Goal: Browse casually

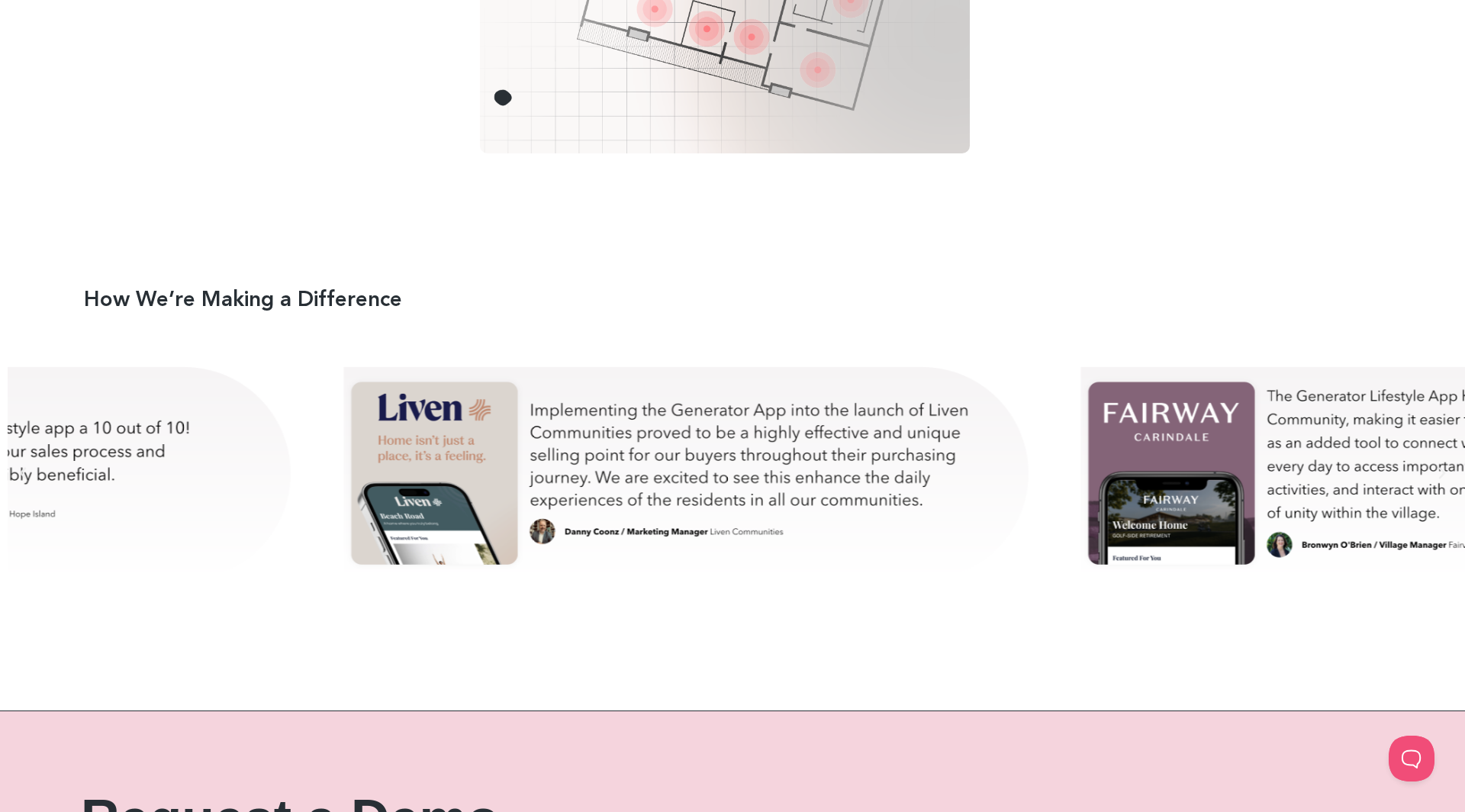
click at [737, 523] on div "danny-test" at bounding box center [689, 473] width 700 height 267
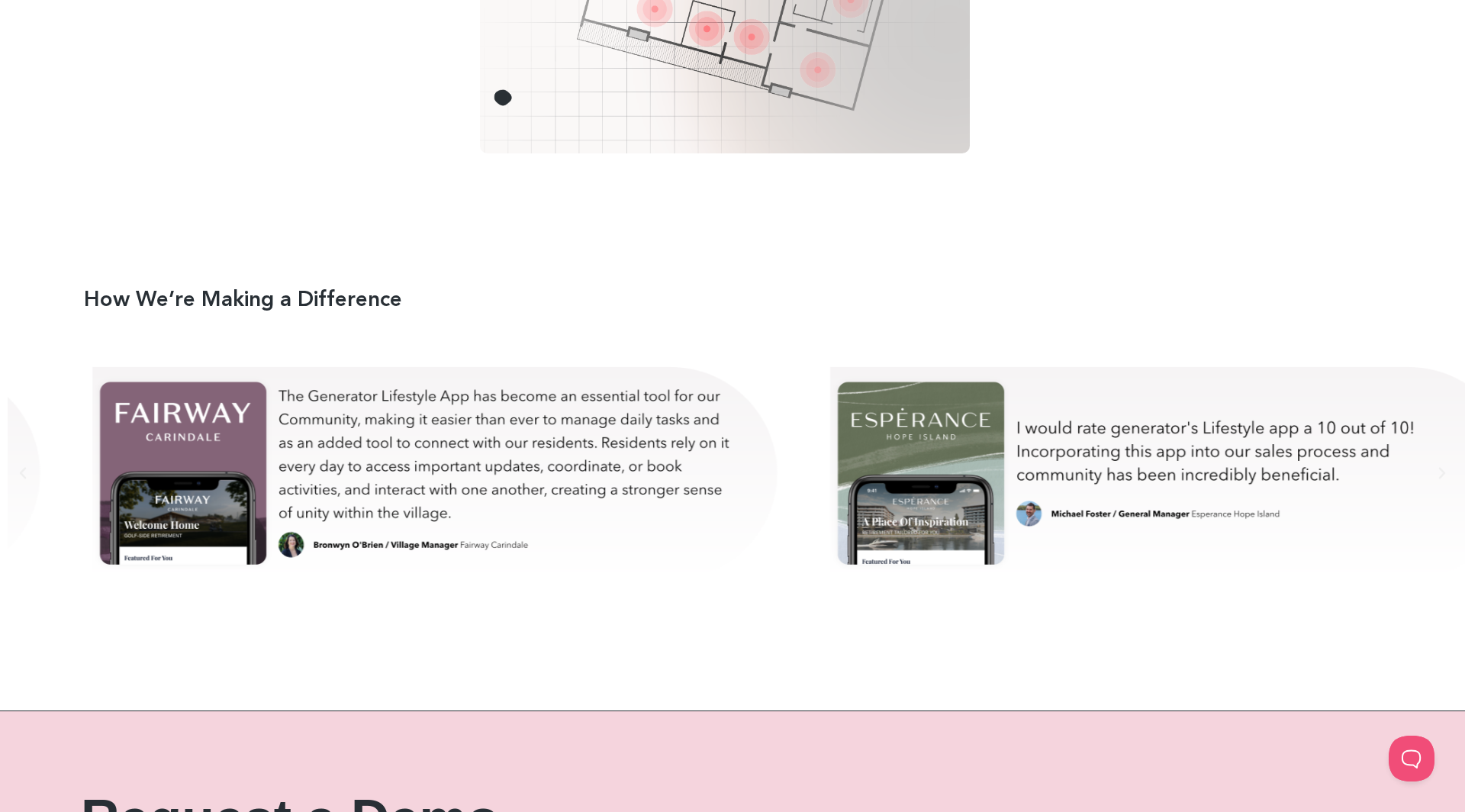
click at [428, 444] on div "bron-test" at bounding box center [438, 473] width 700 height 267
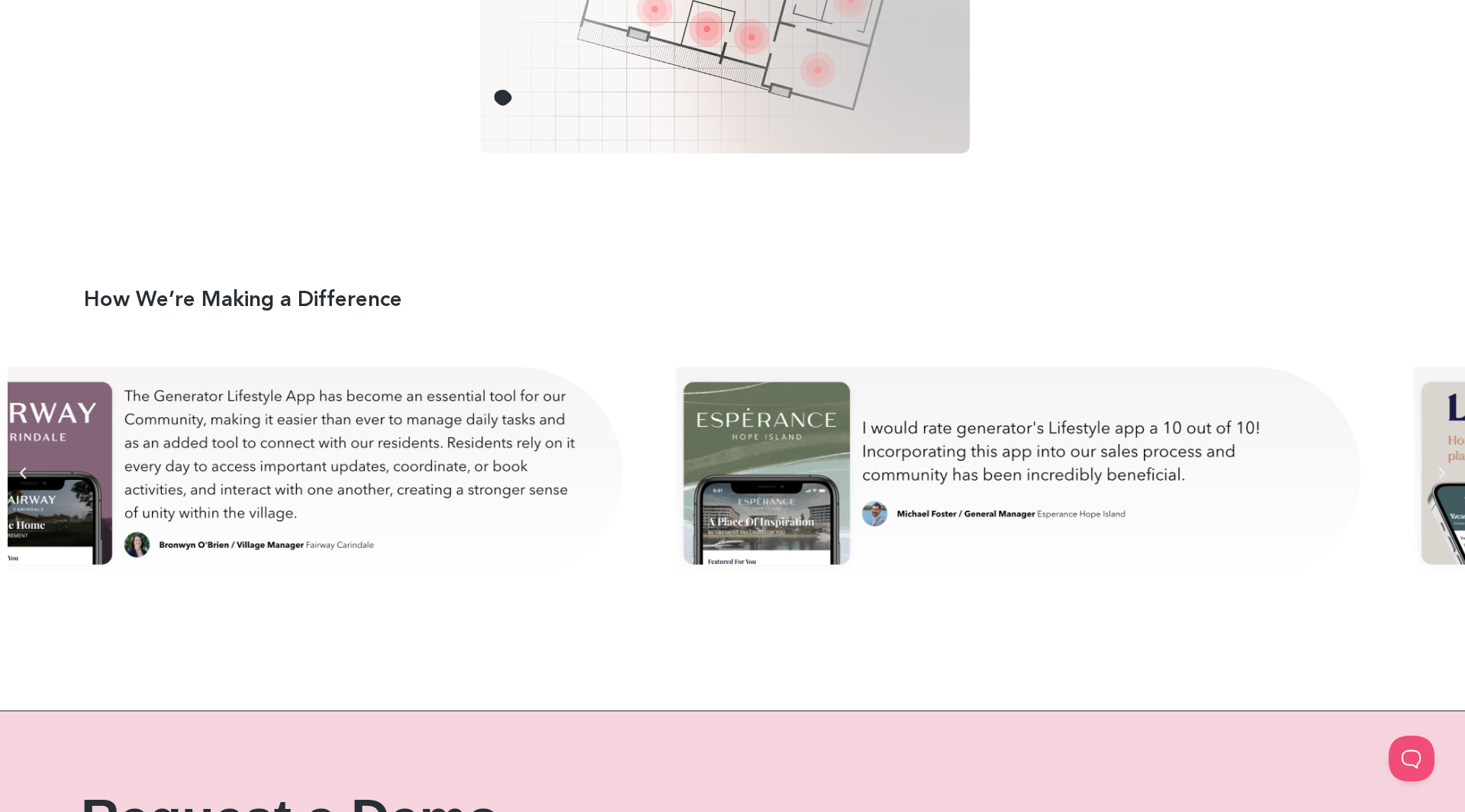
click at [672, 447] on div "michael-test" at bounding box center [1021, 473] width 700 height 267
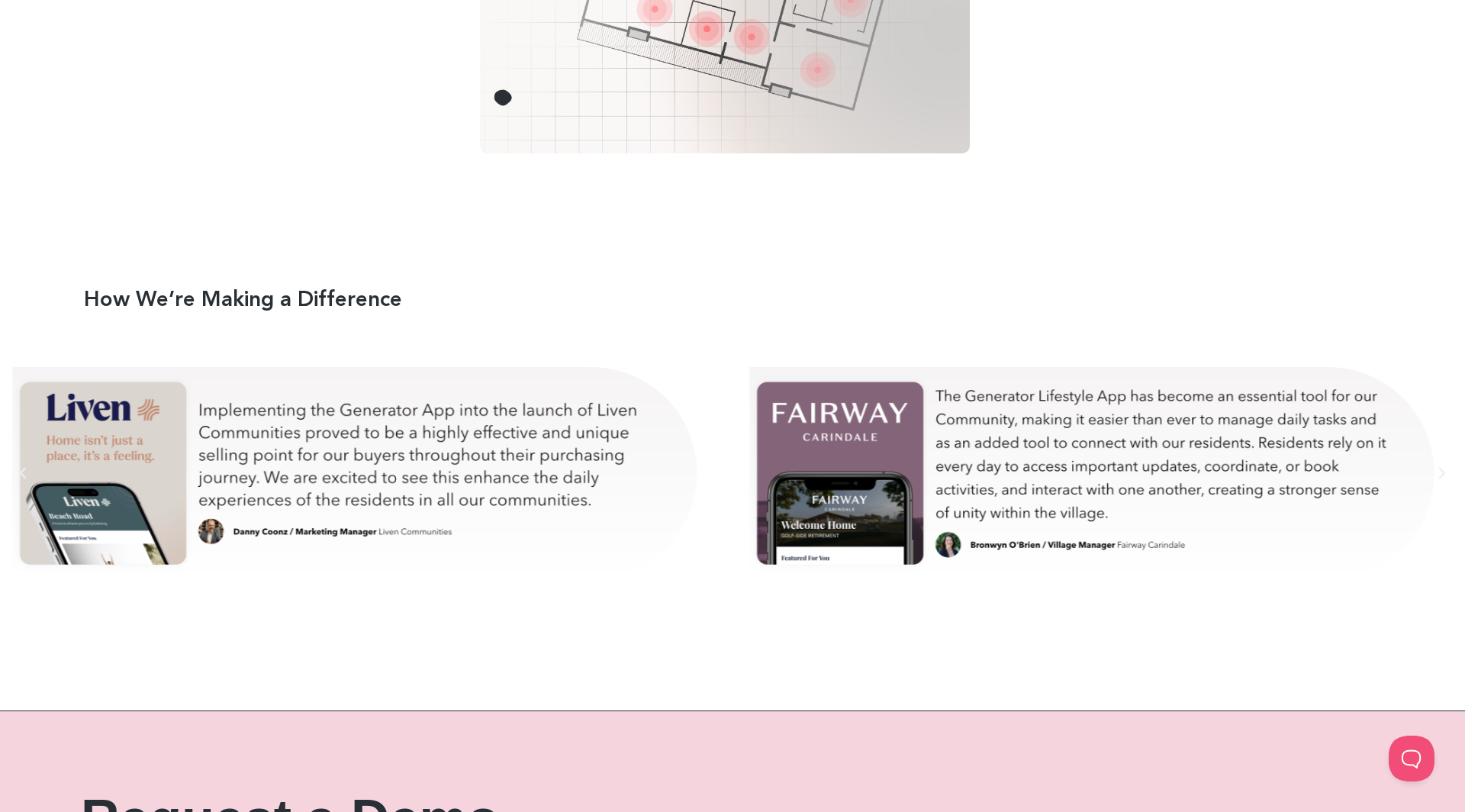
click at [745, 459] on div "bron-test" at bounding box center [1095, 473] width 700 height 267
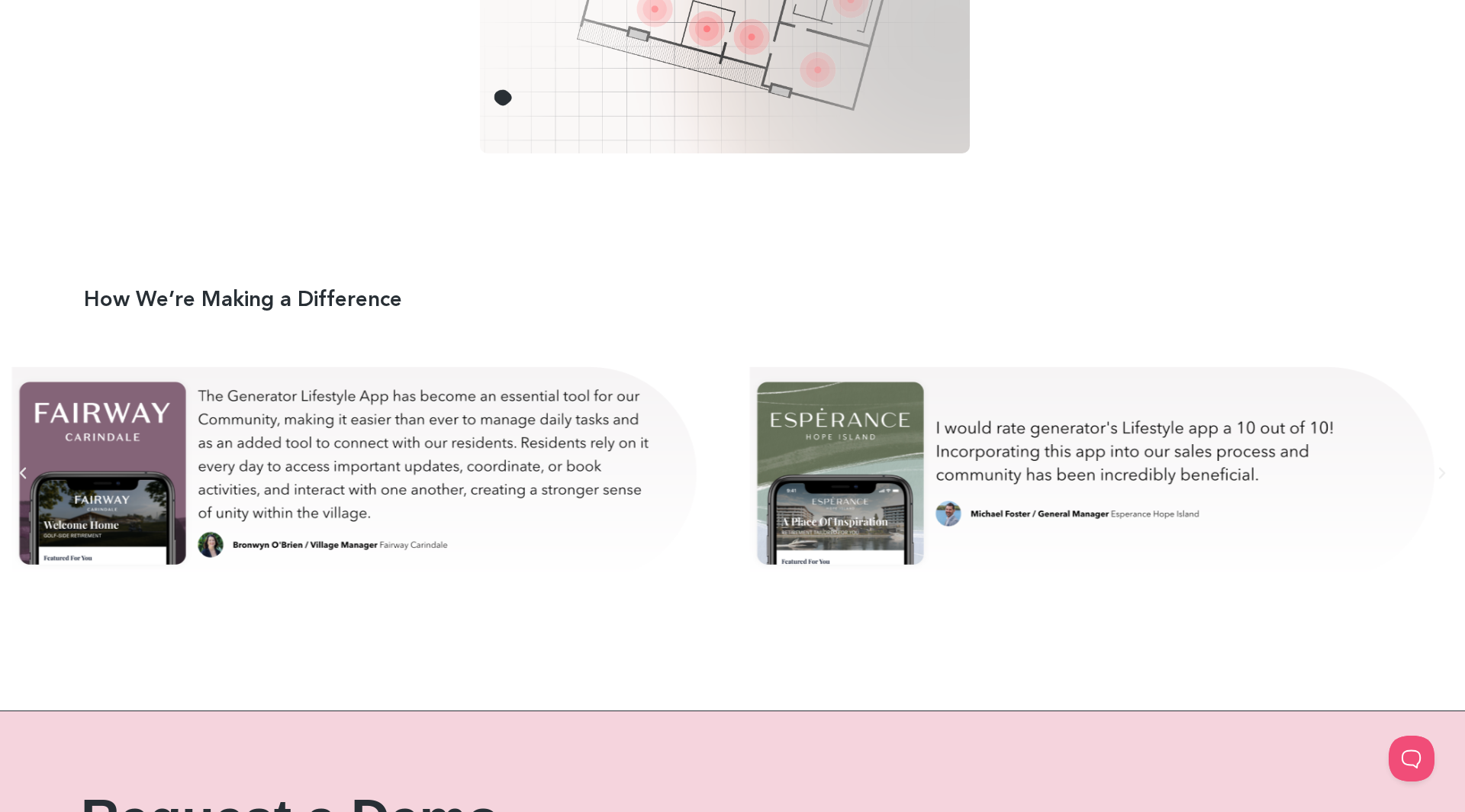
drag, startPoint x: 928, startPoint y: 497, endPoint x: 326, endPoint y: 496, distance: 602.0
click at [327, 496] on div "Slides" at bounding box center [1095, 473] width 2175 height 267
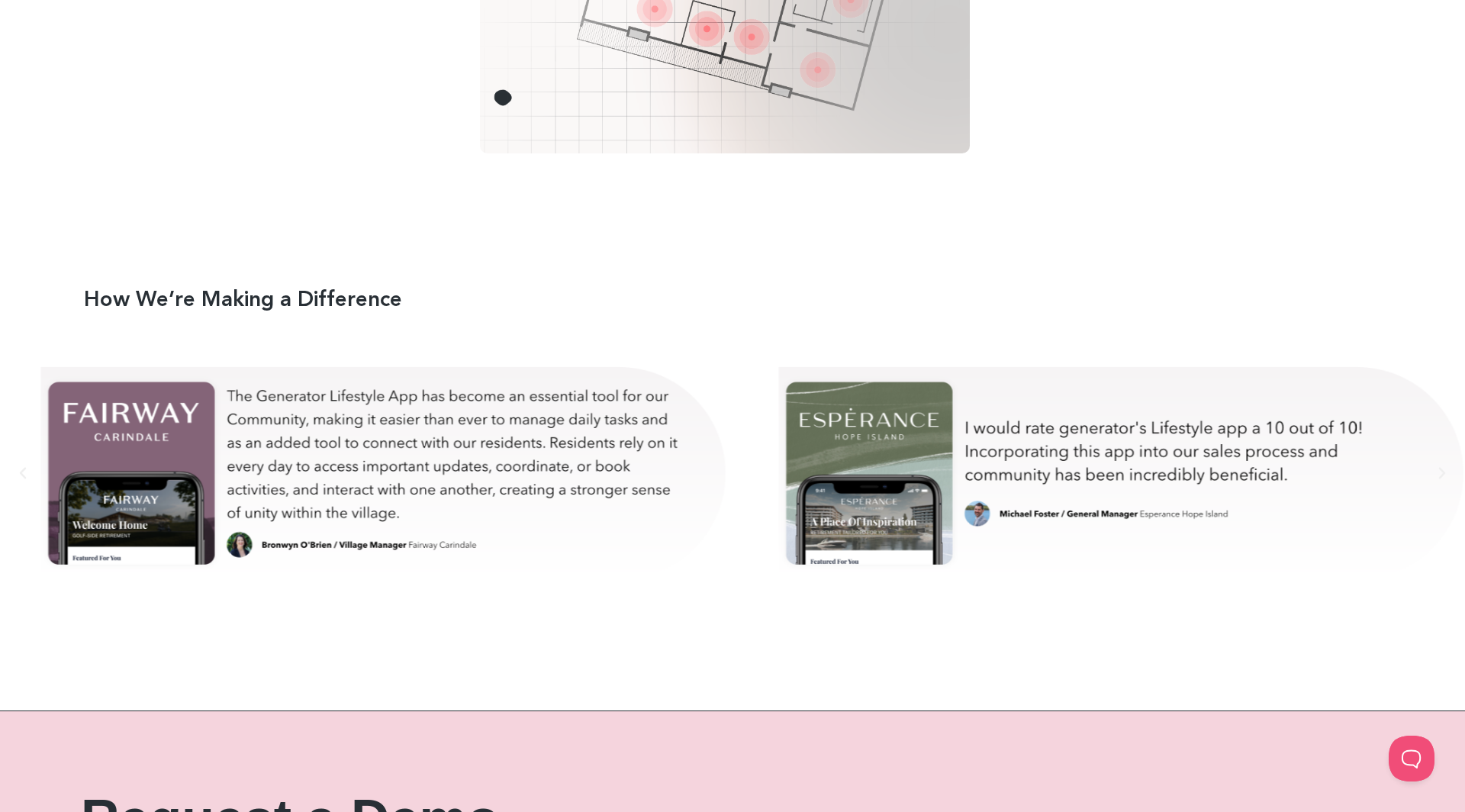
click at [774, 420] on div "michael-test" at bounding box center [1124, 473] width 700 height 267
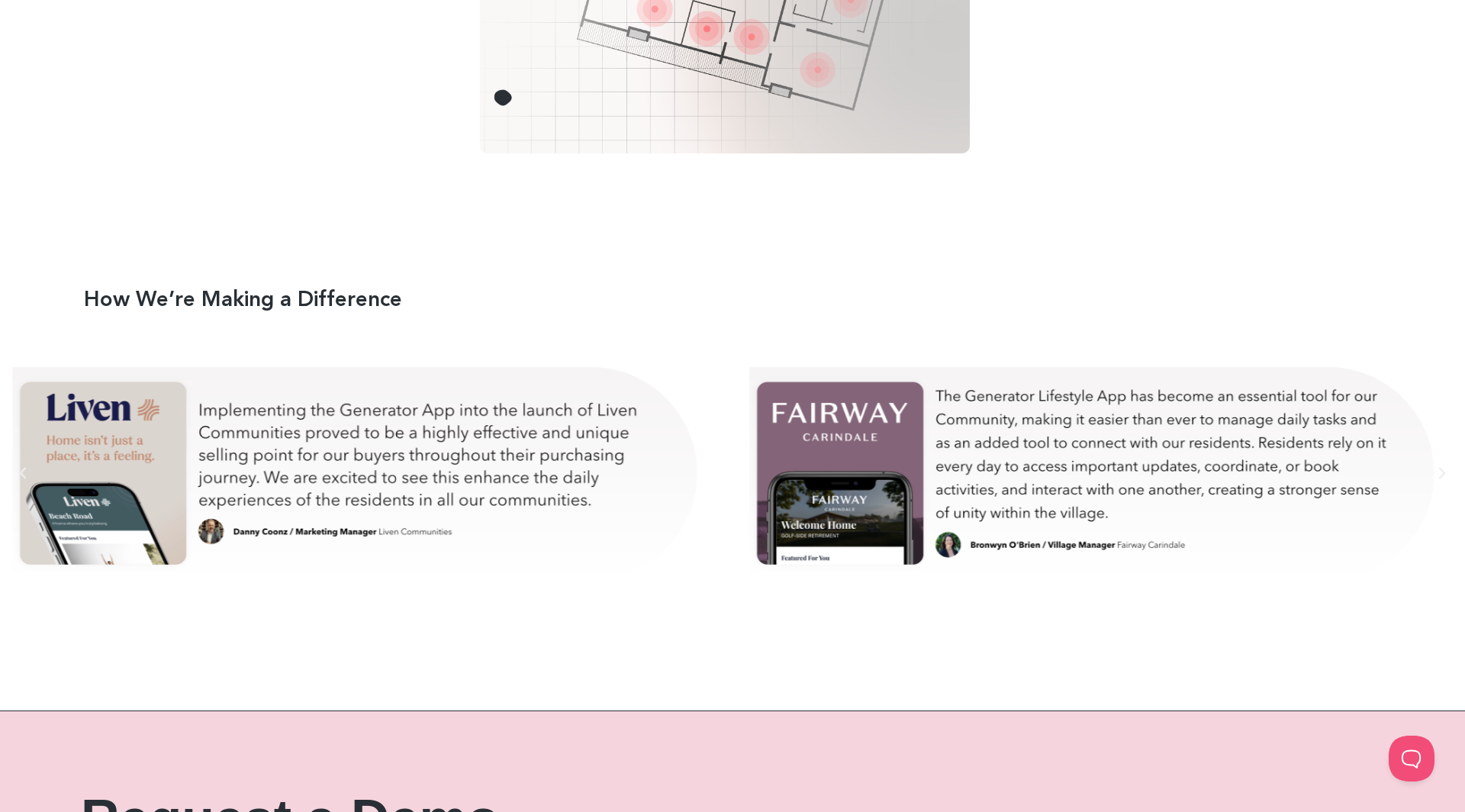
click at [745, 447] on div "bron-test" at bounding box center [1095, 473] width 700 height 267
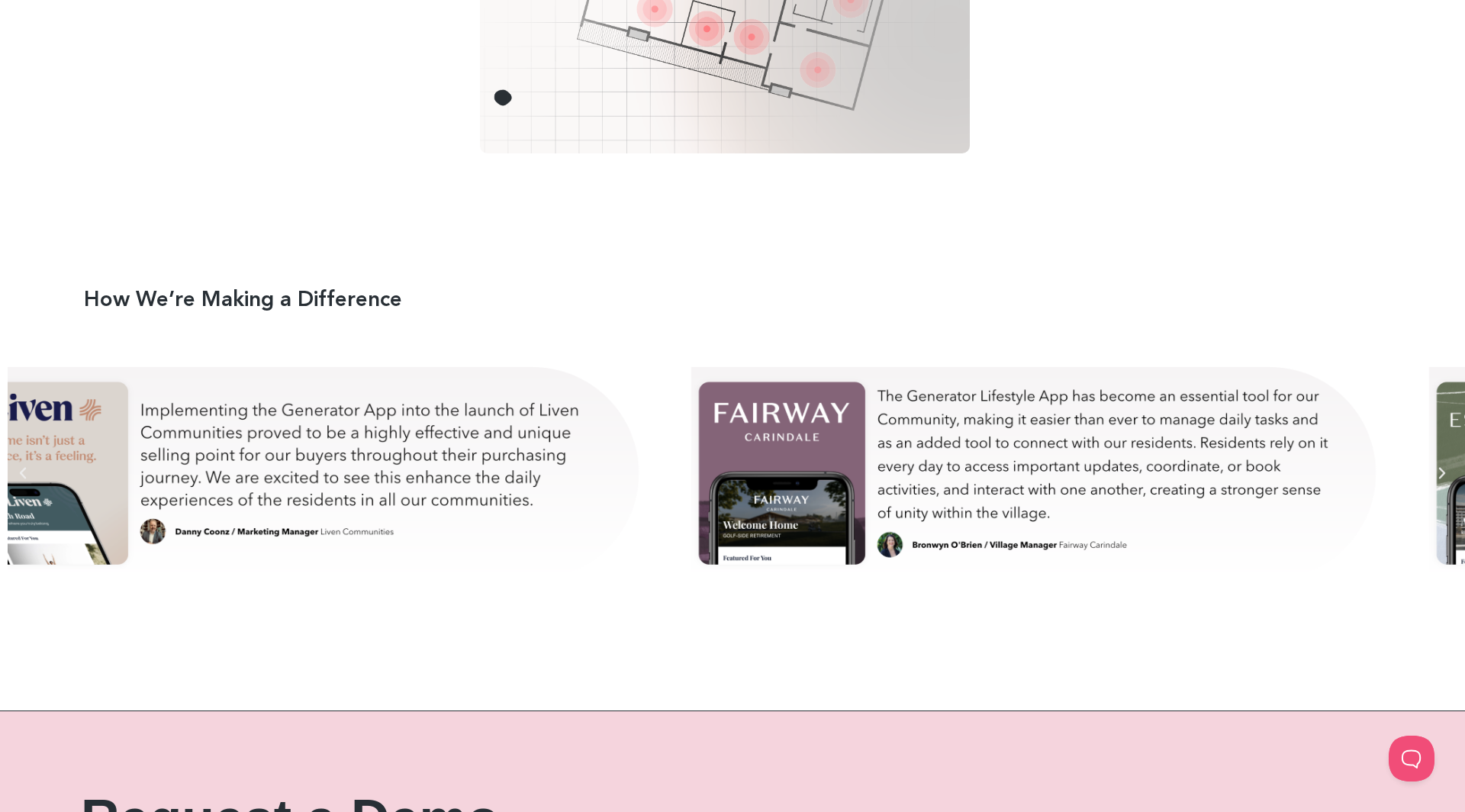
click at [686, 463] on div "bron-test" at bounding box center [1036, 473] width 700 height 267
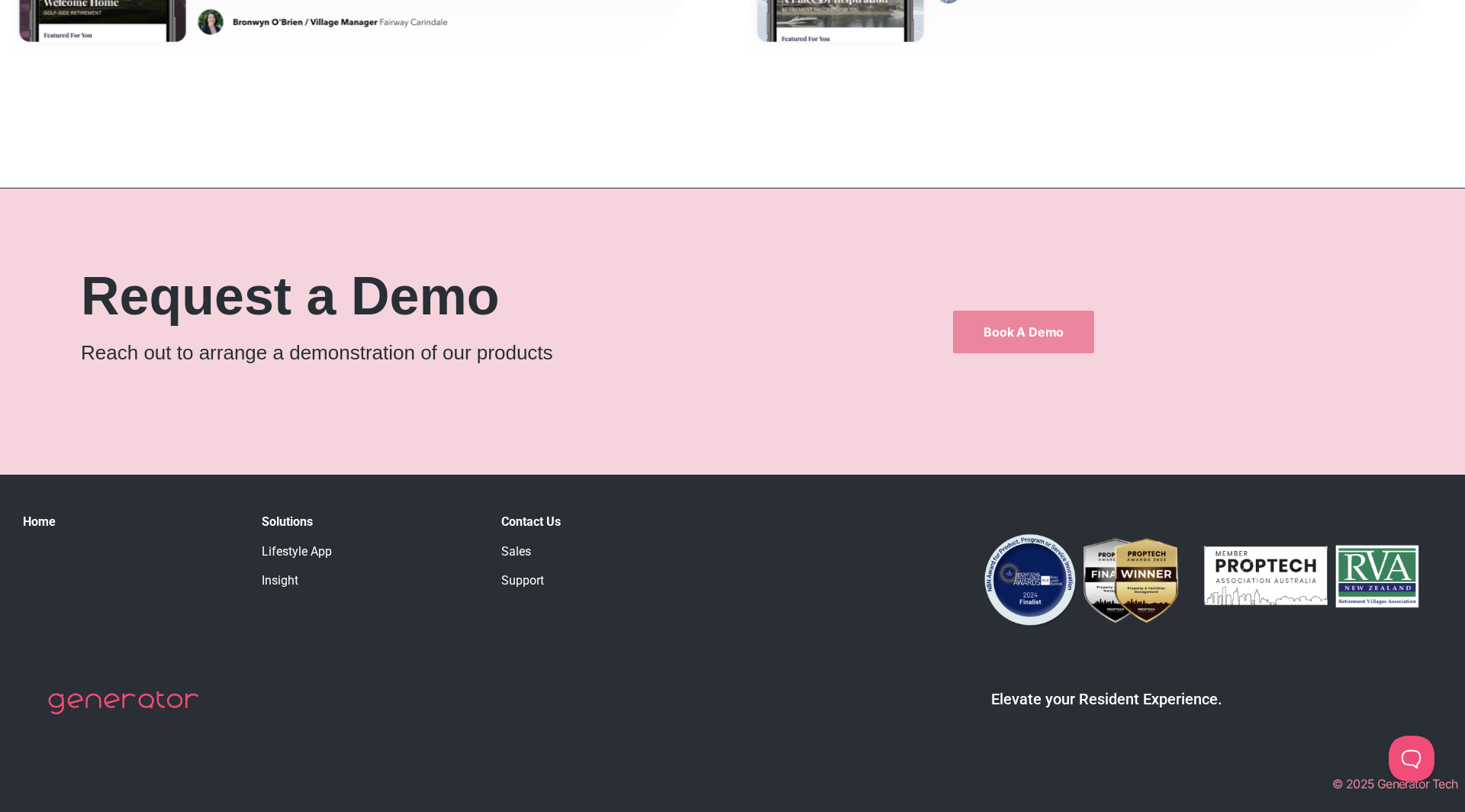
scroll to position [8841, 0]
